Goal: Task Accomplishment & Management: Manage account settings

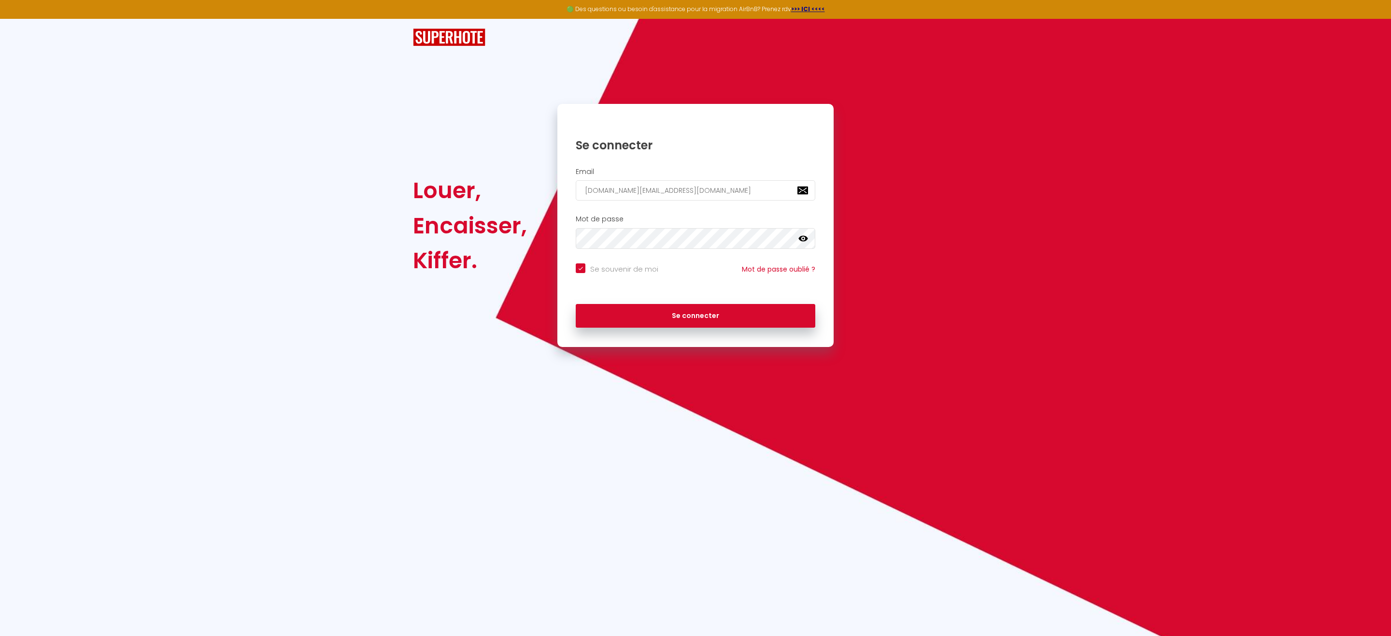
click at [805, 238] on icon at bounding box center [804, 238] width 10 height 6
click at [712, 308] on button "Se connecter" at bounding box center [696, 316] width 240 height 24
checkbox input "true"
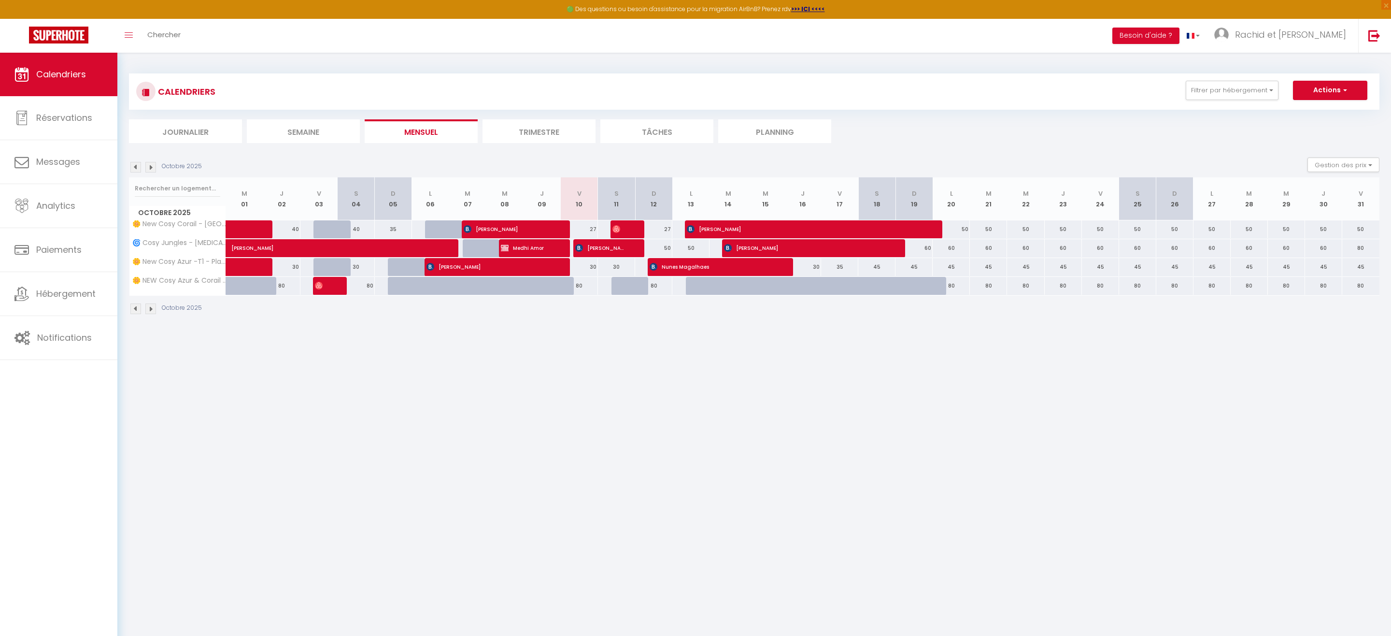
click at [133, 169] on img at bounding box center [135, 167] width 11 height 11
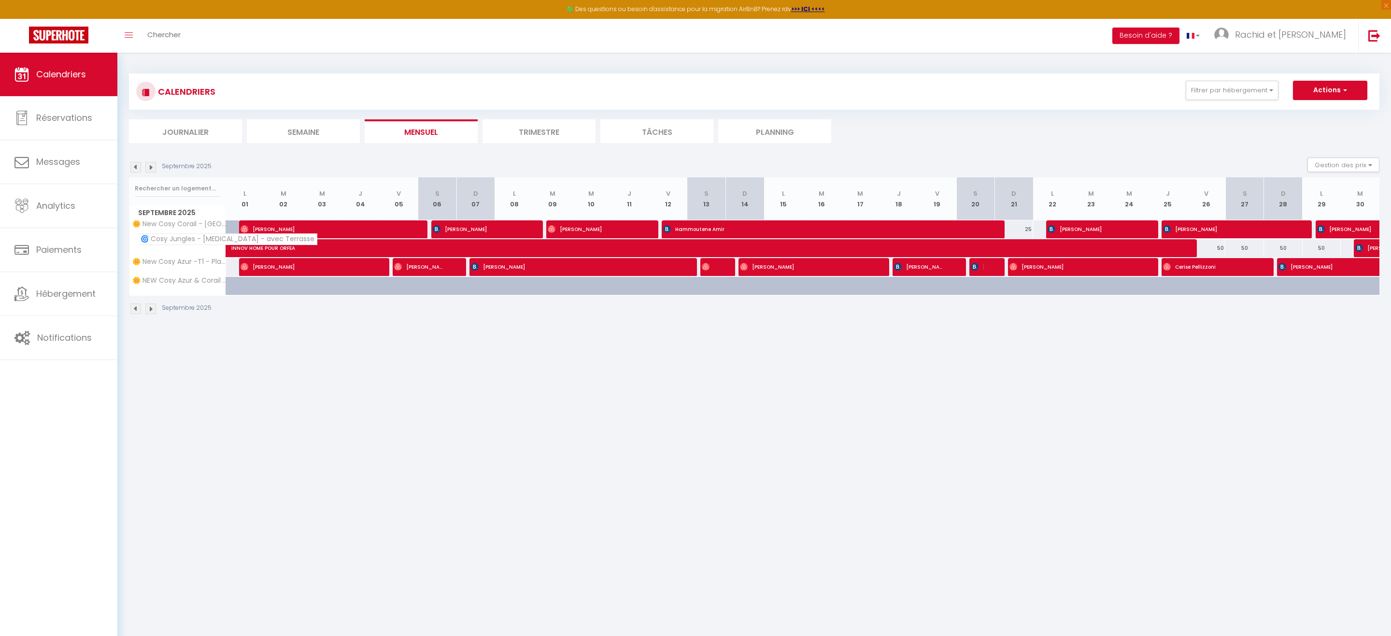
click at [158, 241] on span "🌀 Cosy Jungles - [MEDICAL_DATA] - avec Terrasse" at bounding box center [227, 239] width 181 height 12
click at [136, 168] on img at bounding box center [135, 167] width 11 height 11
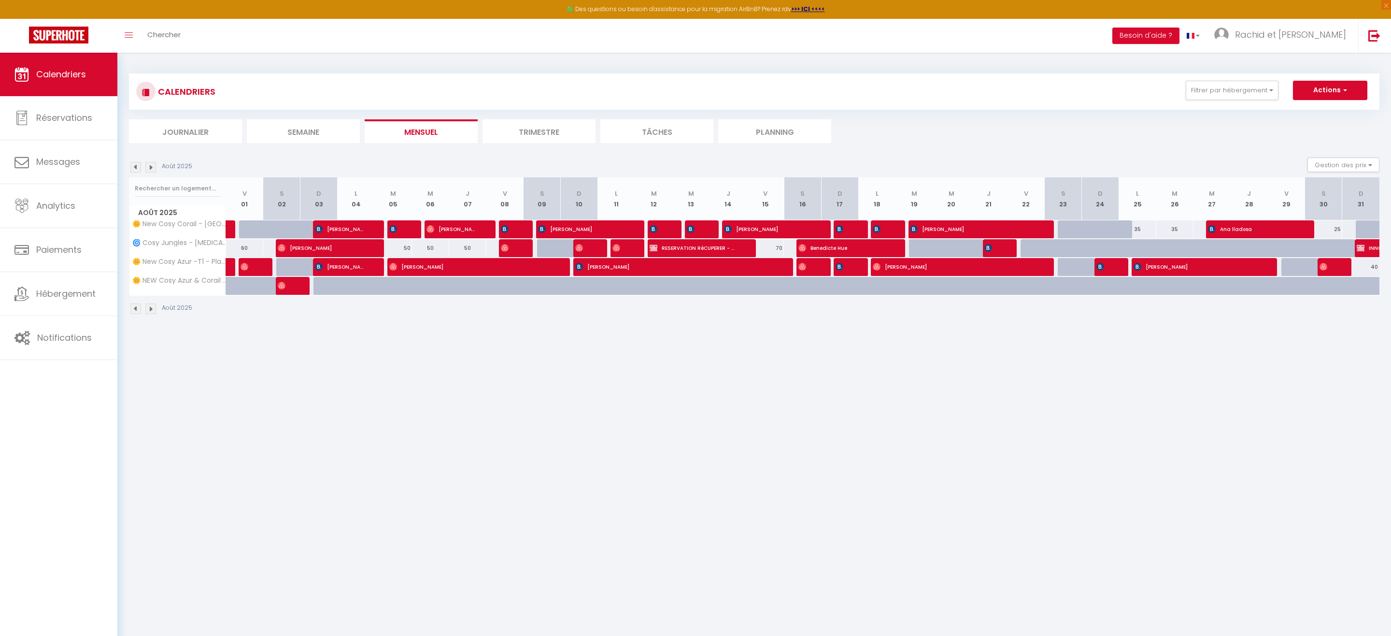
click at [331, 246] on span "[PERSON_NAME]" at bounding box center [321, 248] width 87 height 18
select select "OK"
select select "0"
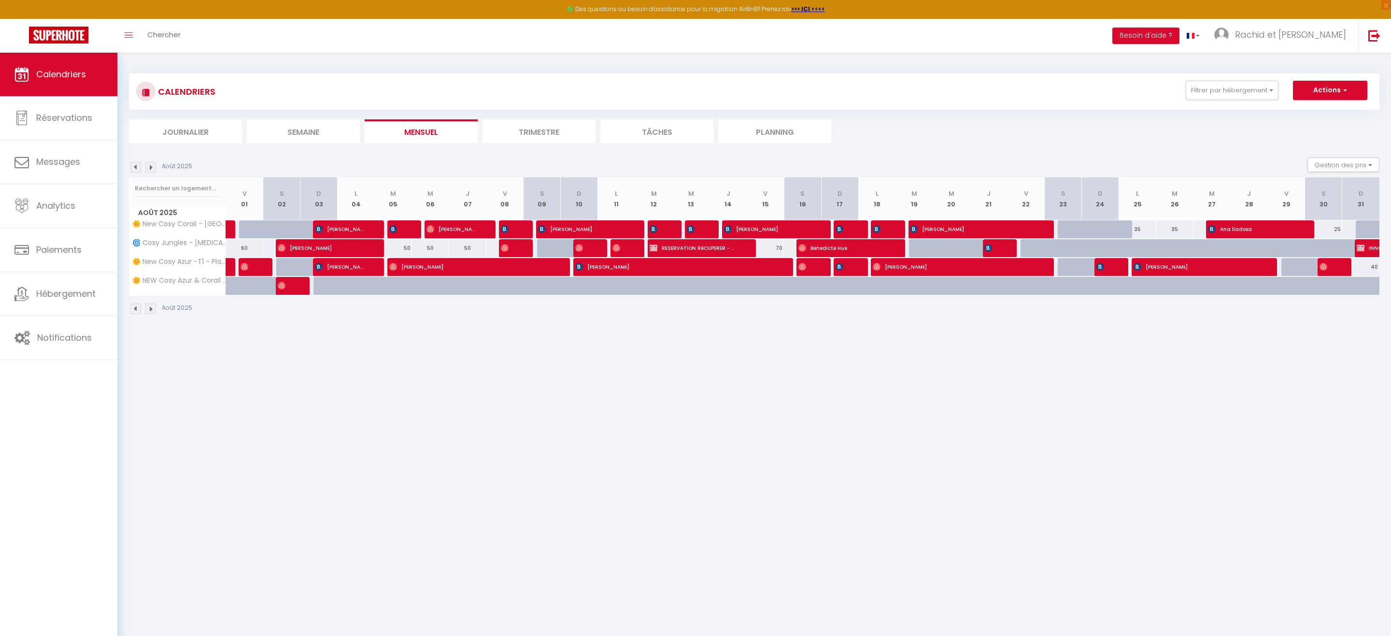
select select "1"
select select
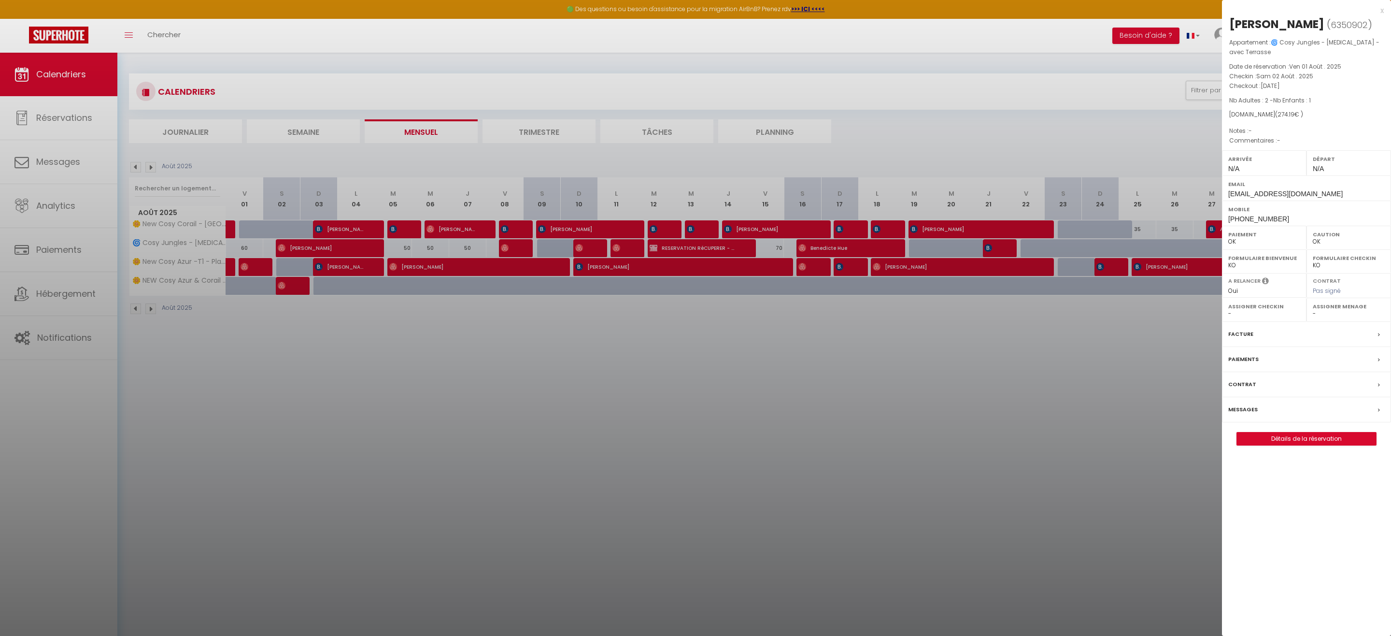
drag, startPoint x: 956, startPoint y: 404, endPoint x: 928, endPoint y: 397, distance: 28.5
click at [955, 404] on div at bounding box center [695, 318] width 1391 height 636
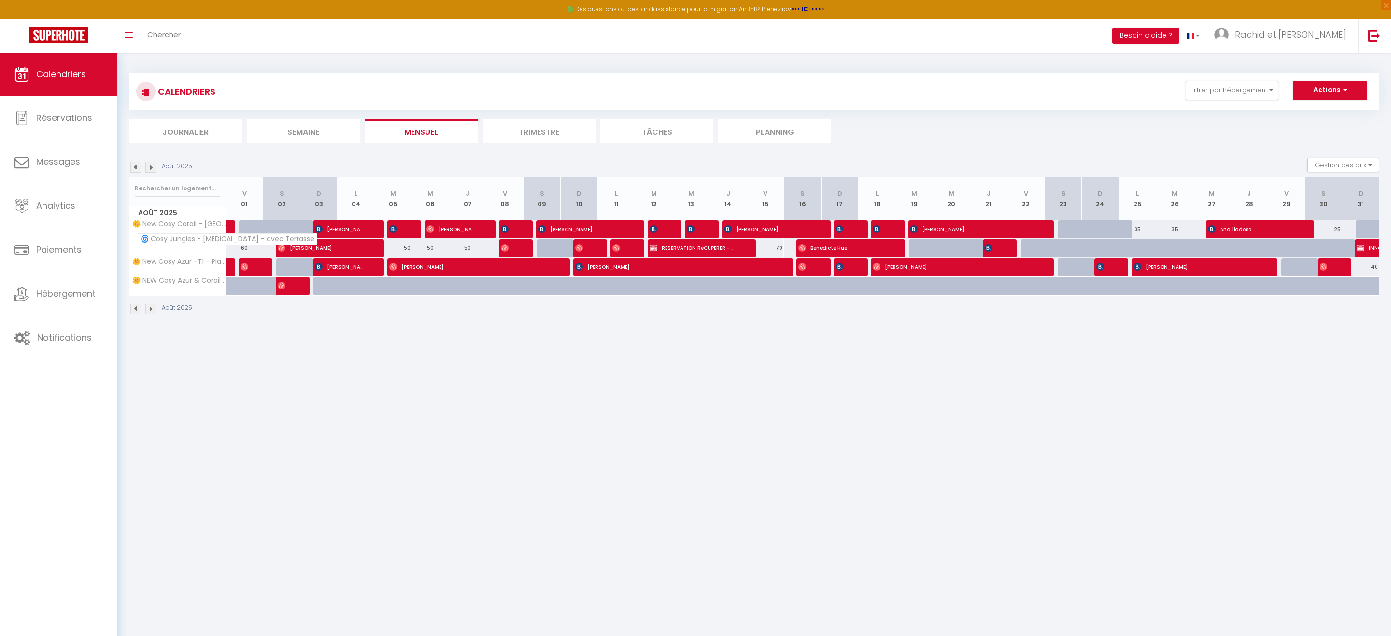
click at [187, 243] on span "🌀 Cosy Jungles - [MEDICAL_DATA] - avec Terrasse" at bounding box center [227, 239] width 181 height 12
click at [155, 165] on img at bounding box center [150, 167] width 11 height 11
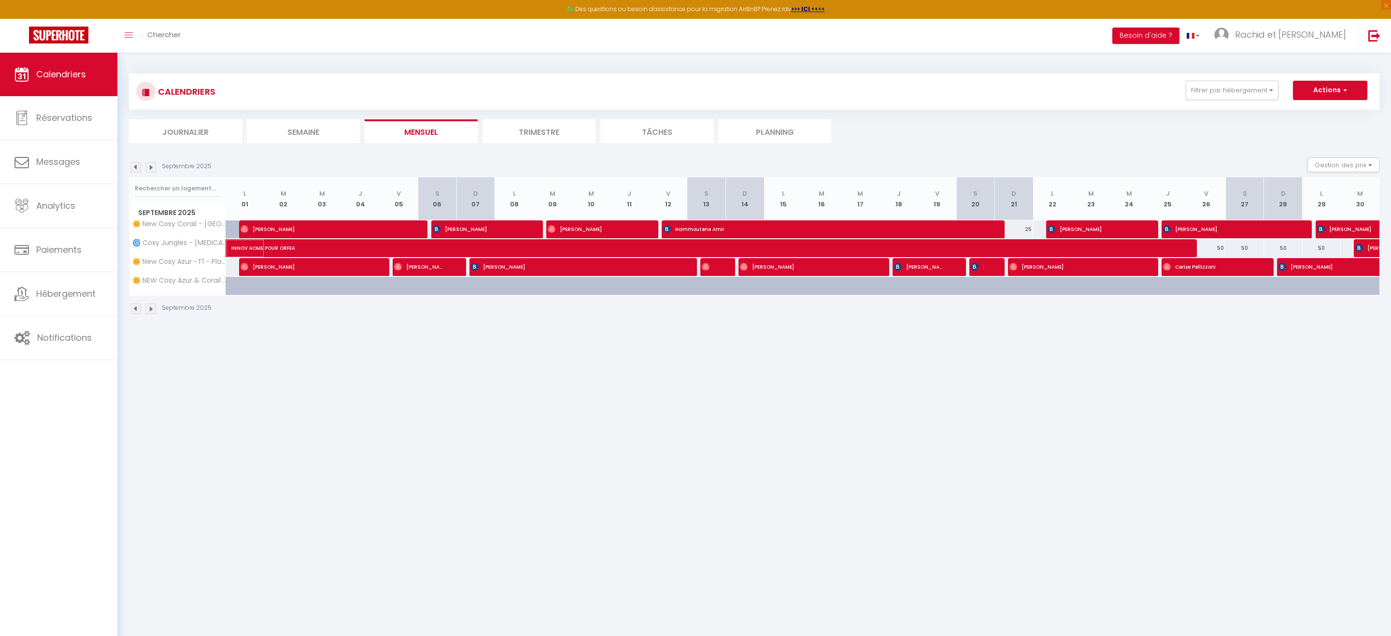
click at [259, 247] on span "INNOV HOME POUR ORFEA" at bounding box center [509, 243] width 556 height 18
select select "KO"
select select "34416"
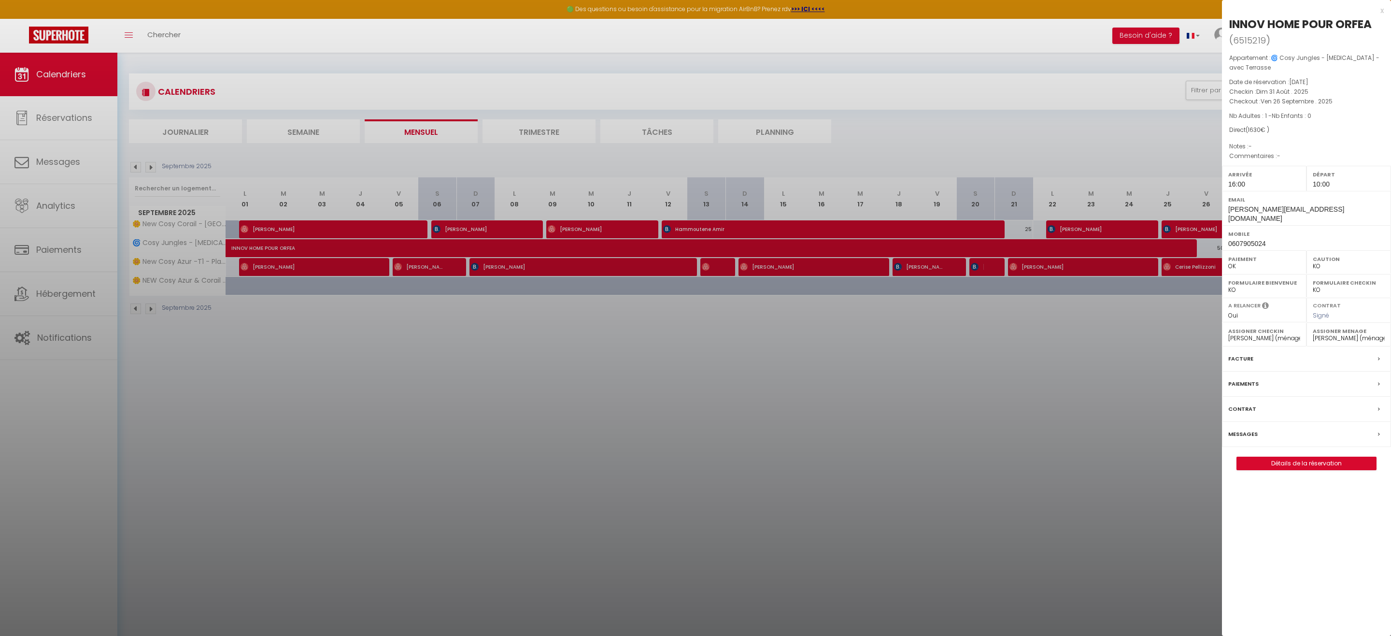
click at [58, 155] on div at bounding box center [695, 318] width 1391 height 636
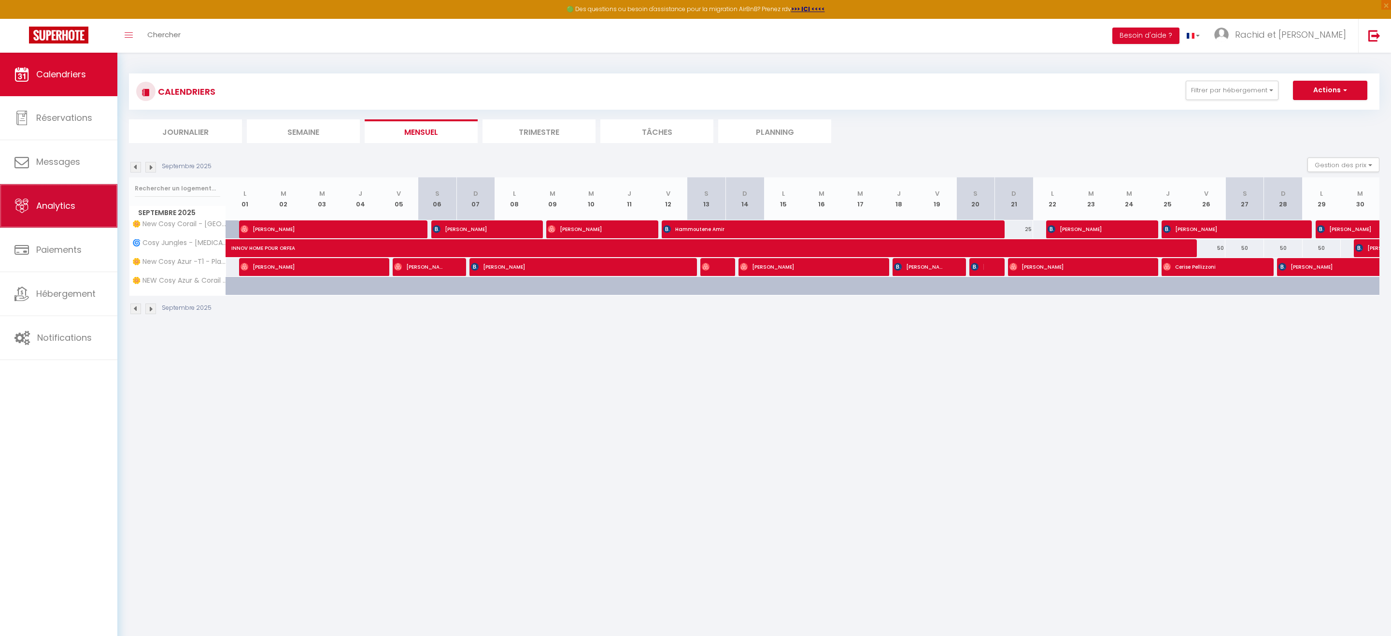
click at [62, 218] on link "Analytics" at bounding box center [58, 205] width 117 height 43
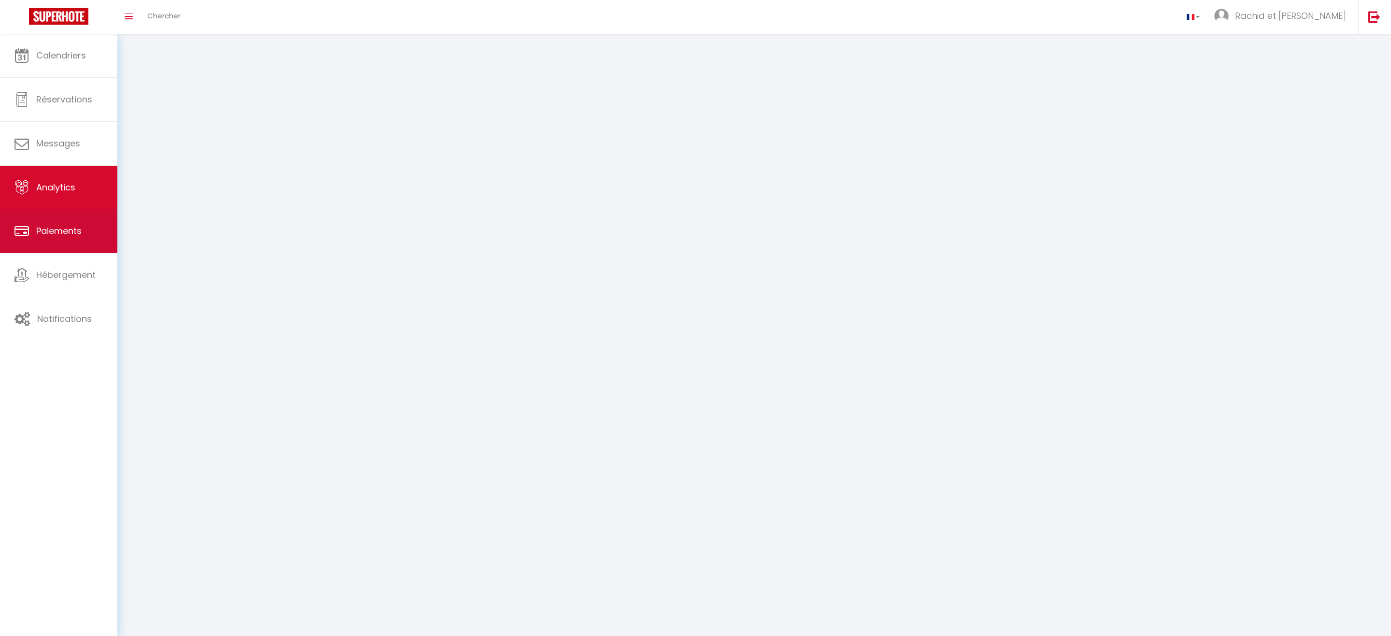
select select "2025"
select select "10"
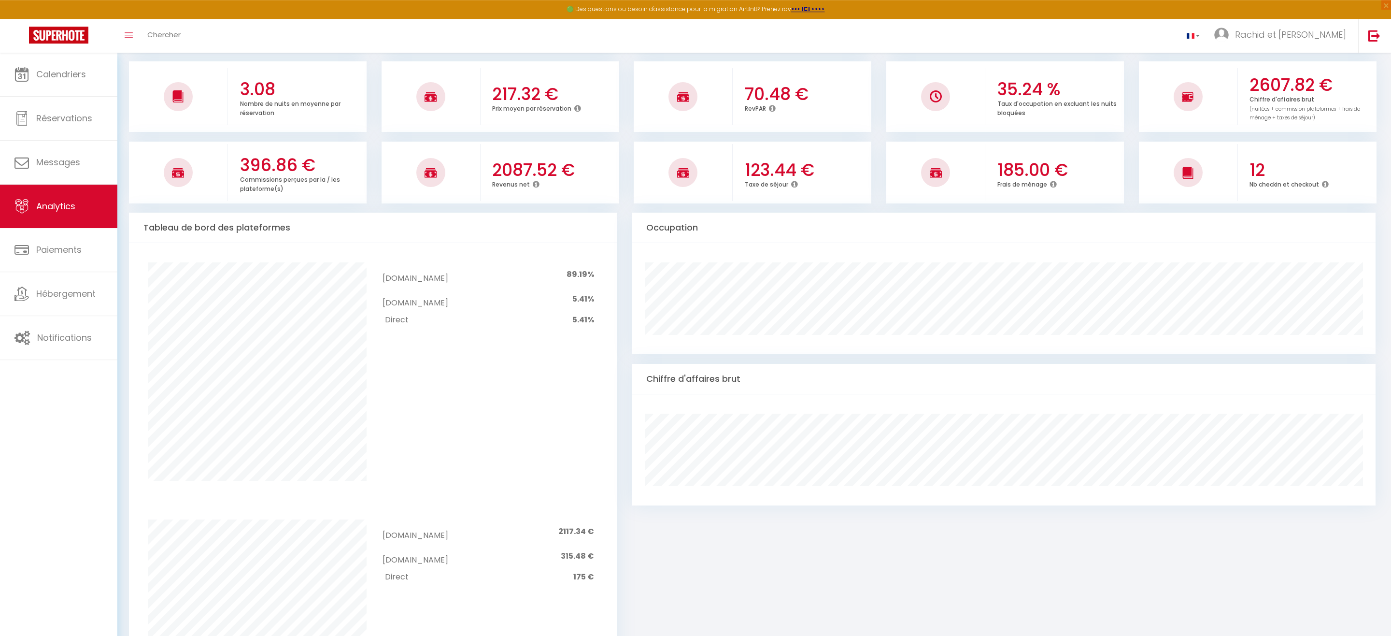
scroll to position [148, 0]
